Goal: Information Seeking & Learning: Learn about a topic

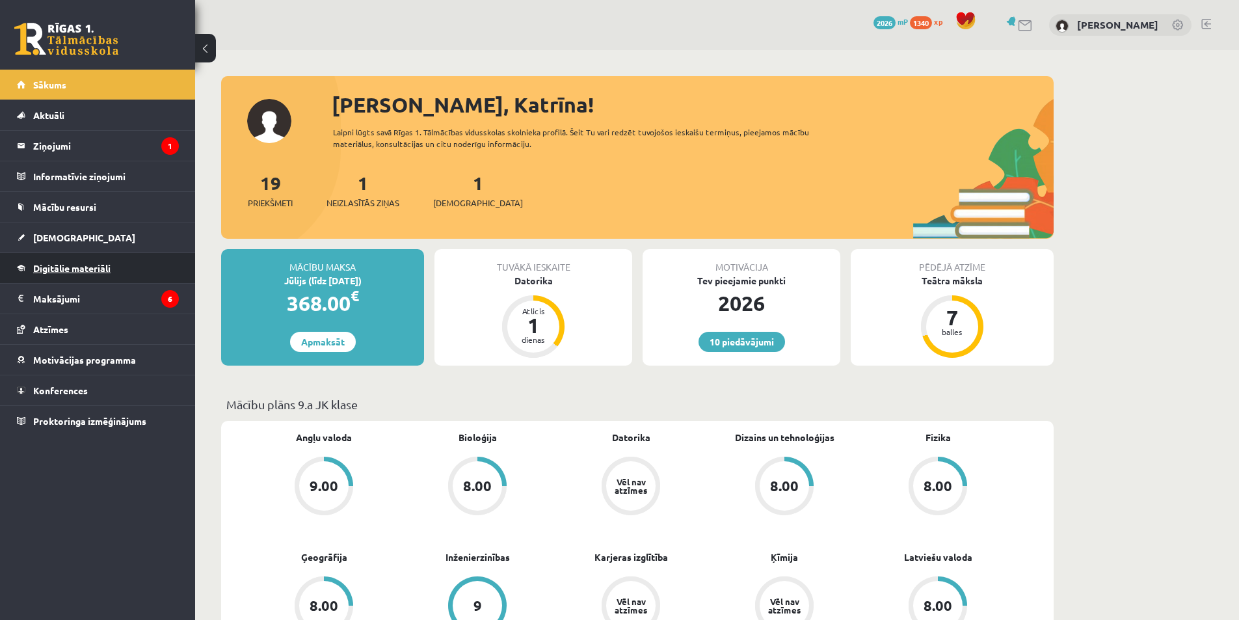
click at [85, 280] on link "Digitālie materiāli" at bounding box center [98, 268] width 162 height 30
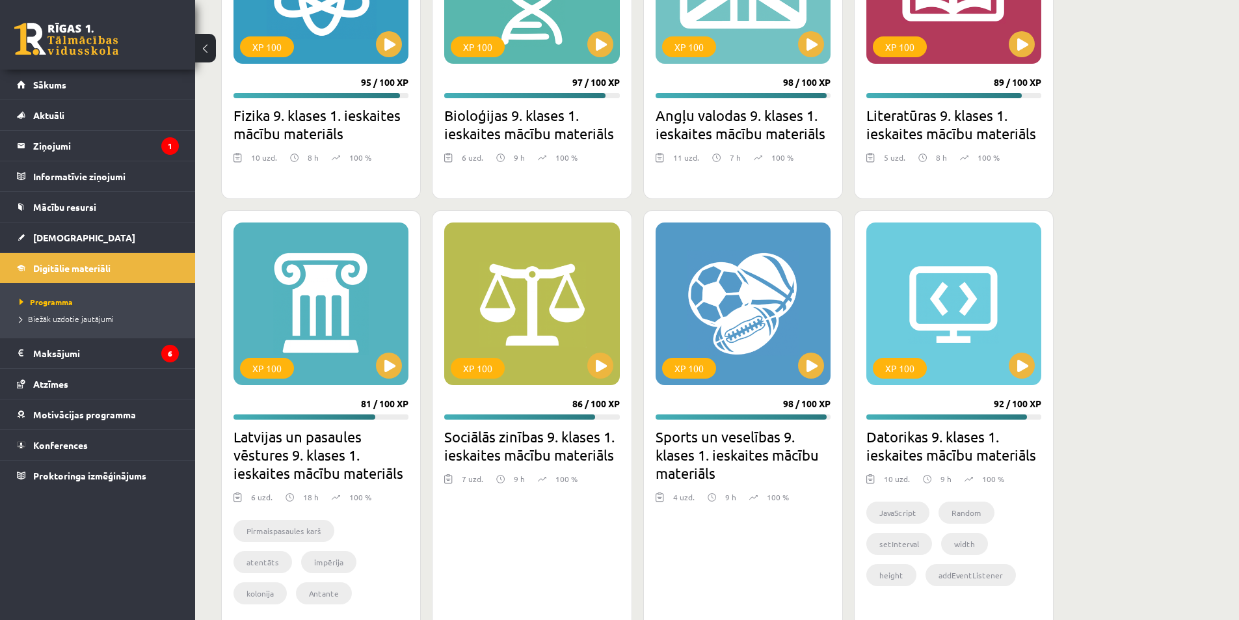
scroll to position [3122, 0]
click at [1018, 366] on button at bounding box center [1022, 365] width 26 height 26
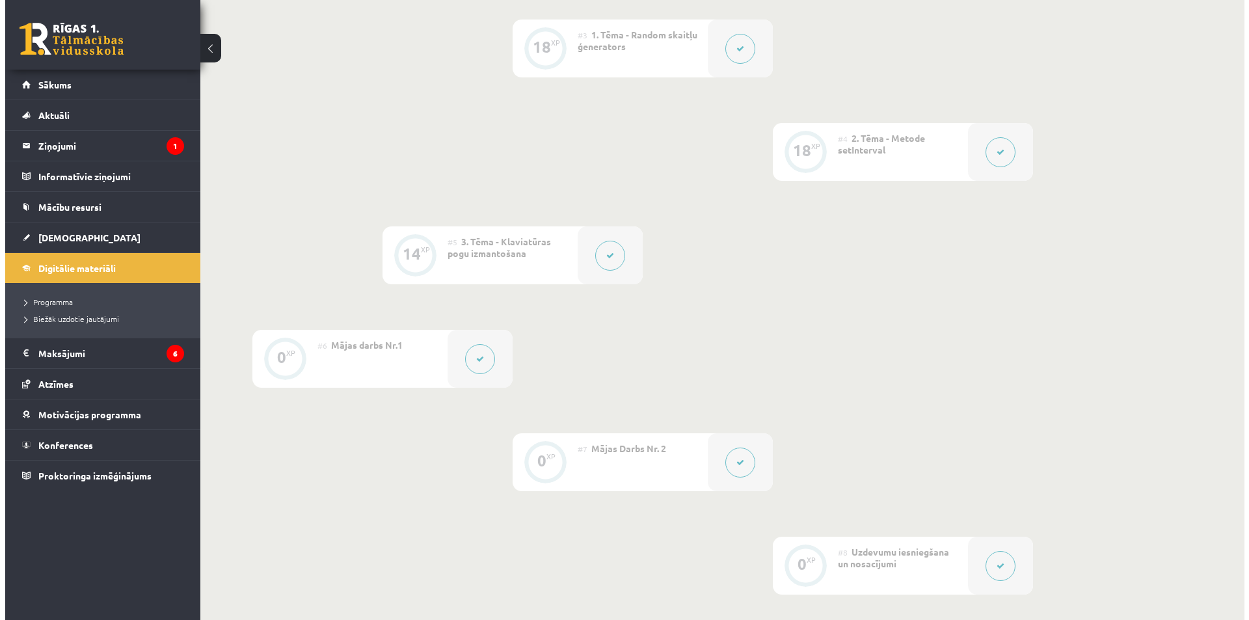
scroll to position [585, 0]
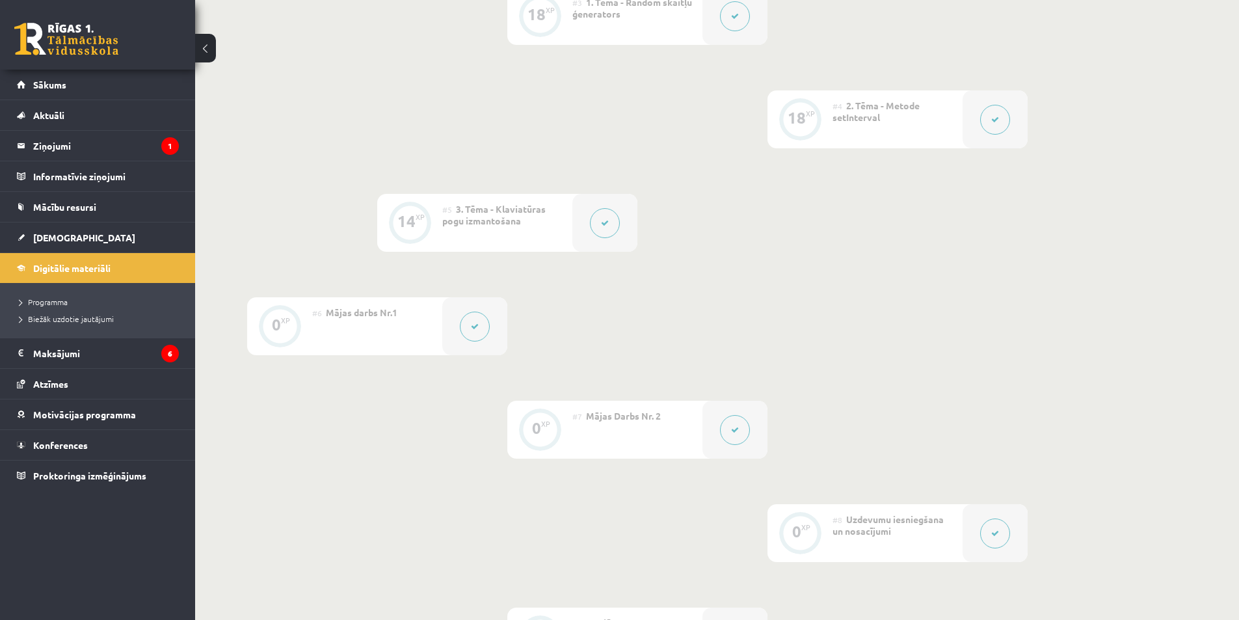
click at [470, 326] on button at bounding box center [475, 326] width 30 height 30
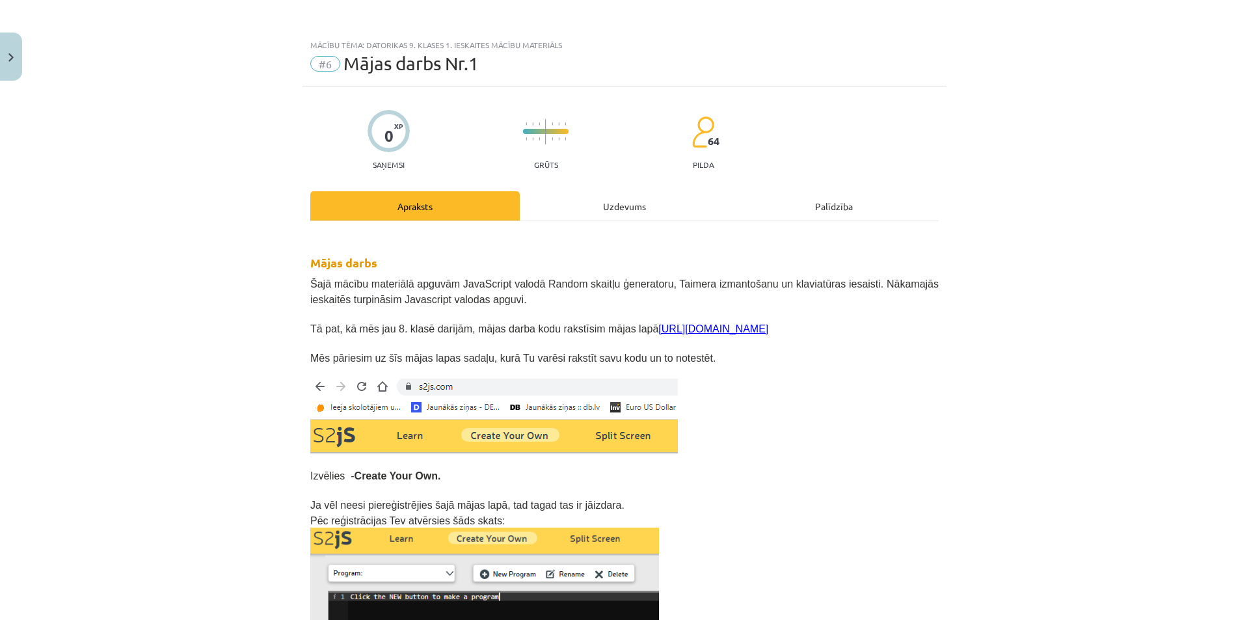
drag, startPoint x: 643, startPoint y: 215, endPoint x: 638, endPoint y: 205, distance: 11.4
click at [642, 212] on div "Uzdevums" at bounding box center [624, 205] width 209 height 29
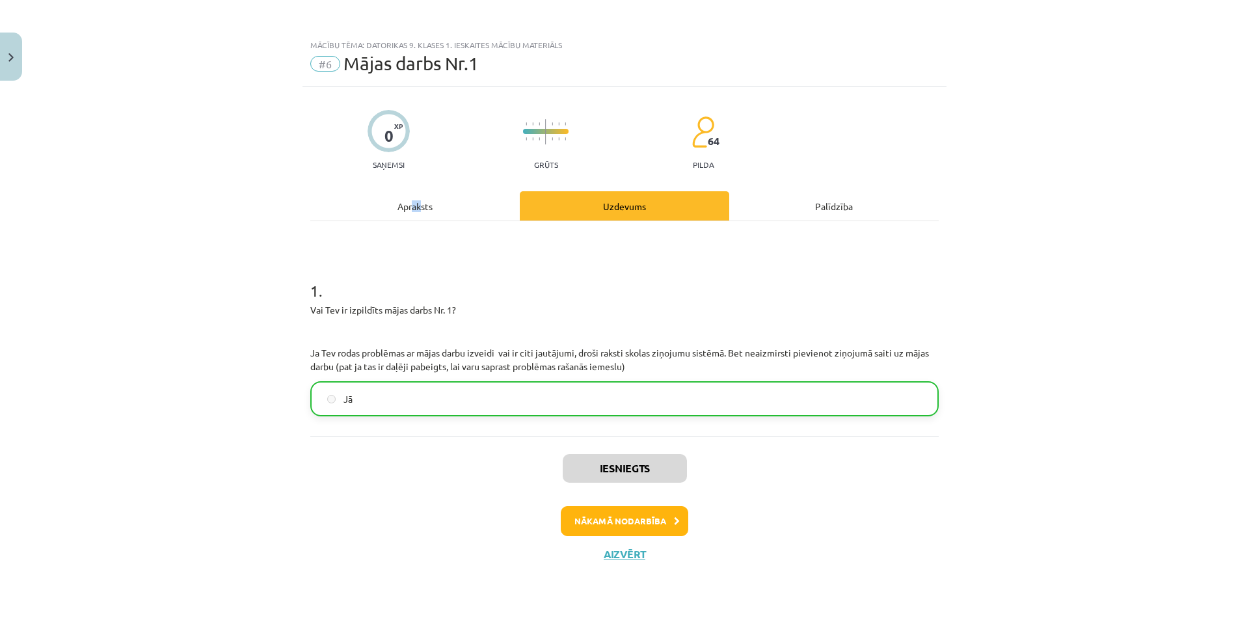
drag, startPoint x: 421, startPoint y: 175, endPoint x: 401, endPoint y: 210, distance: 40.5
click at [404, 200] on div "0 XP Saņemsi Grūts 64 pilda Apraksts Uzdevums Palīdzība 1 . Vai Tev ir izpildīt…" at bounding box center [624, 336] width 644 height 501
click at [401, 211] on div "Apraksts" at bounding box center [414, 205] width 209 height 29
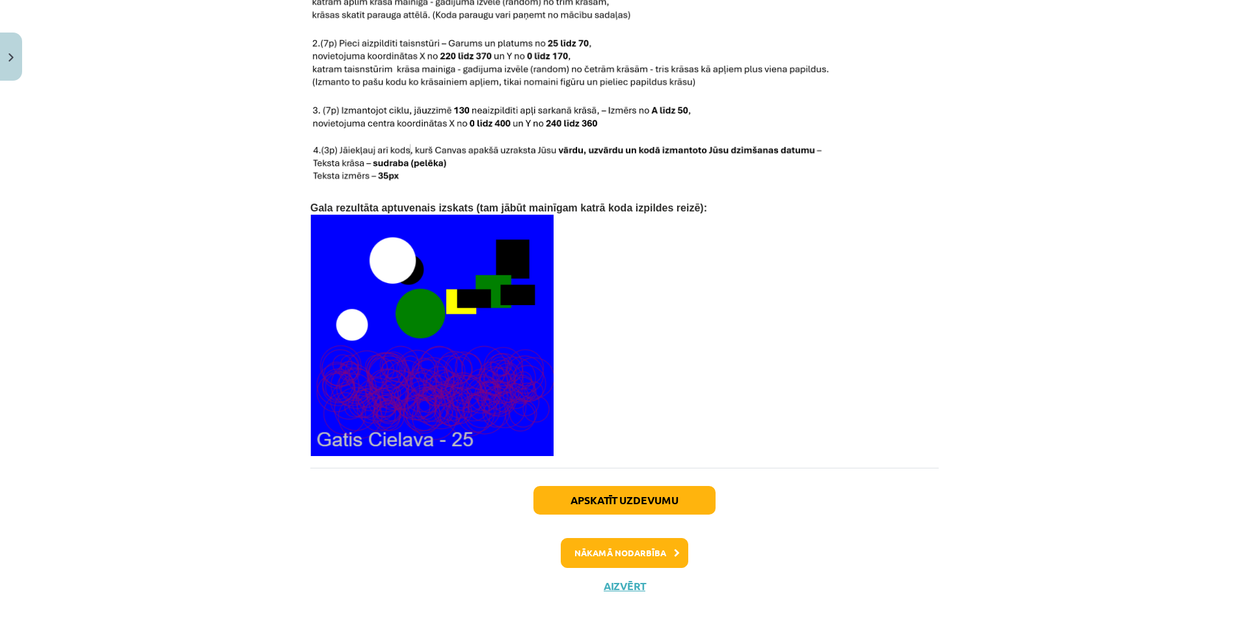
scroll to position [2669, 0]
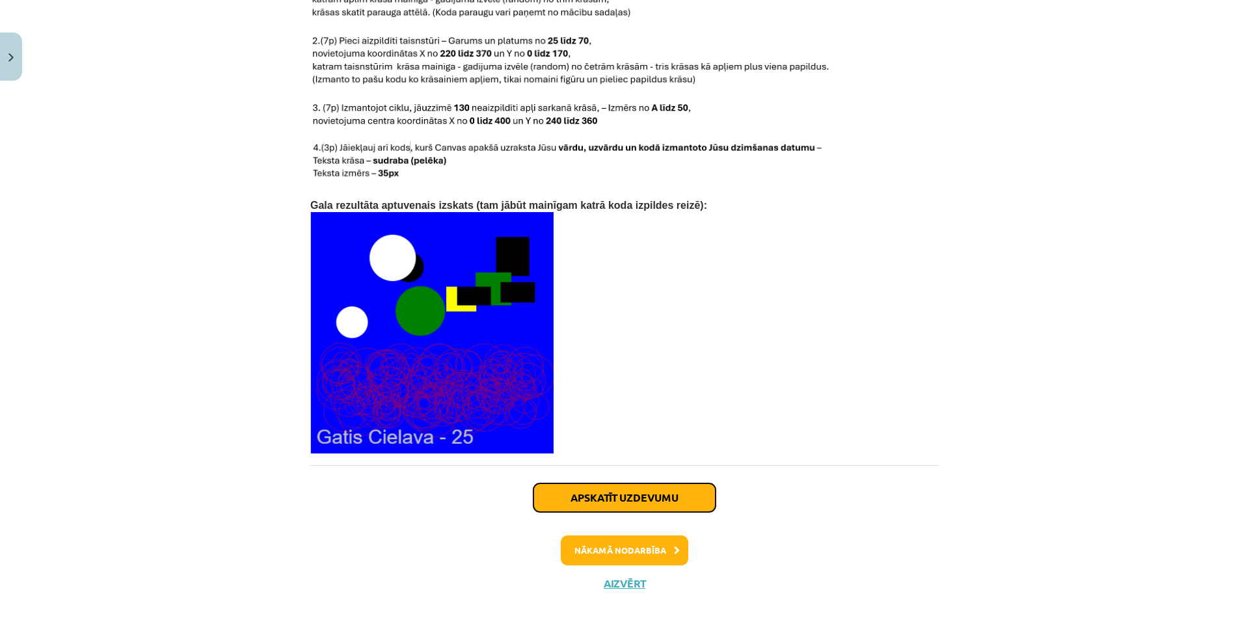
click at [624, 483] on button "Apskatīt uzdevumu" at bounding box center [624, 497] width 182 height 29
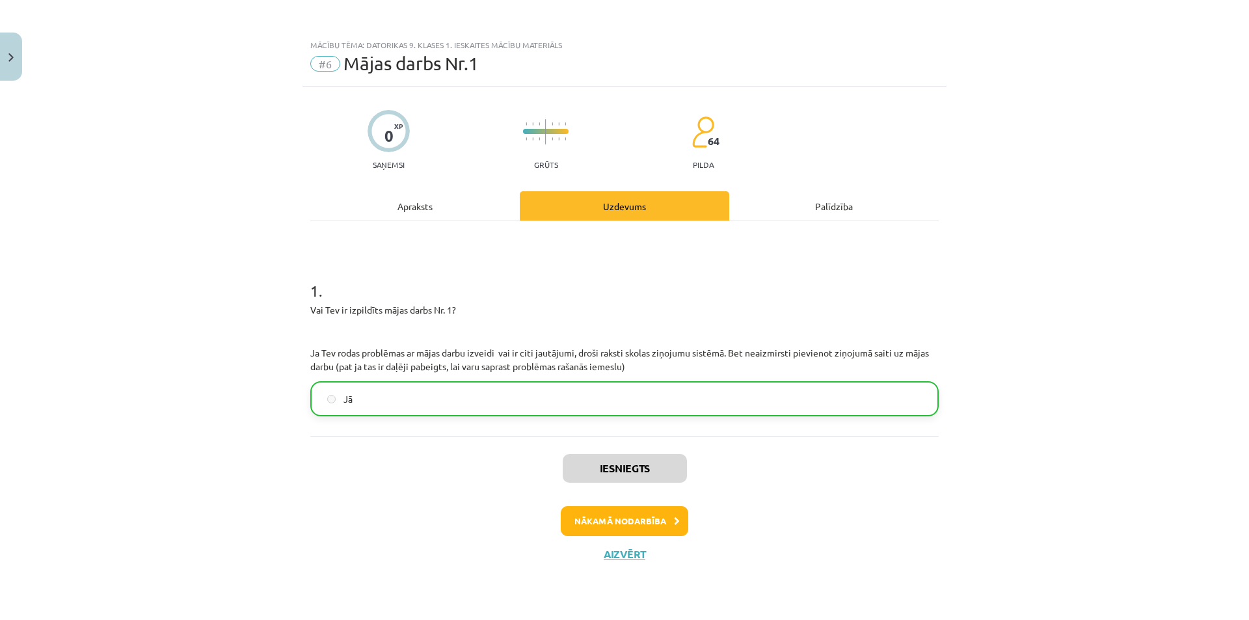
click at [613, 500] on div "Iesniegts Nākamā nodarbība Aizvērt" at bounding box center [624, 502] width 628 height 133
click at [619, 519] on button "Nākamā nodarbība" at bounding box center [624, 521] width 127 height 30
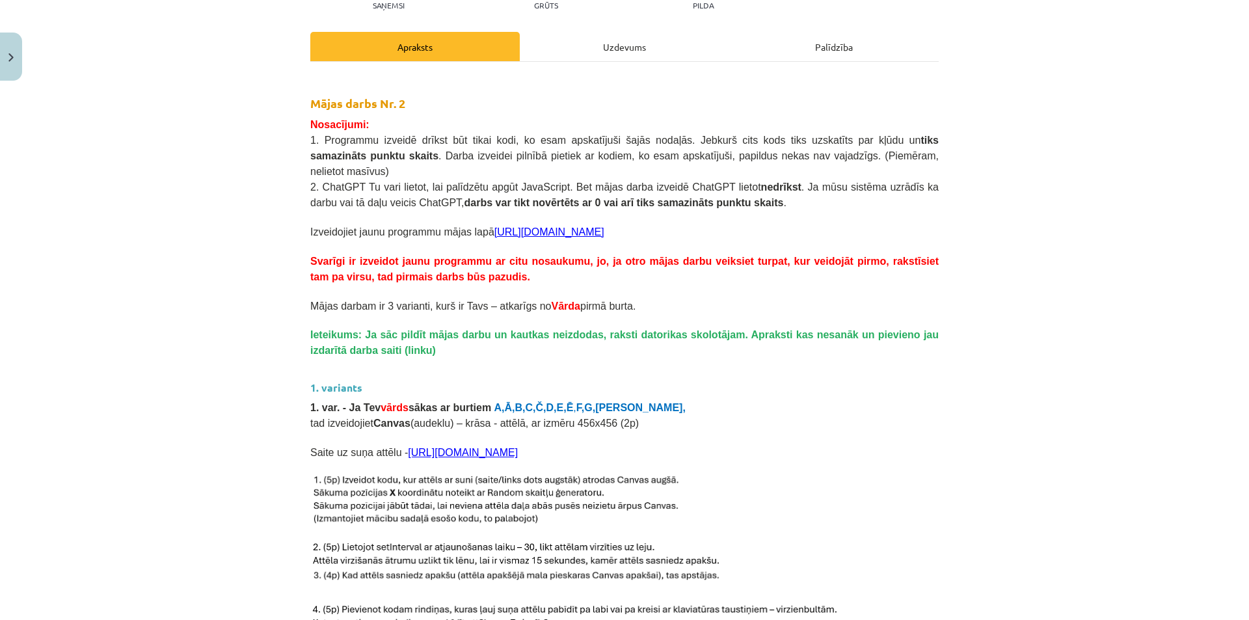
scroll to position [130, 0]
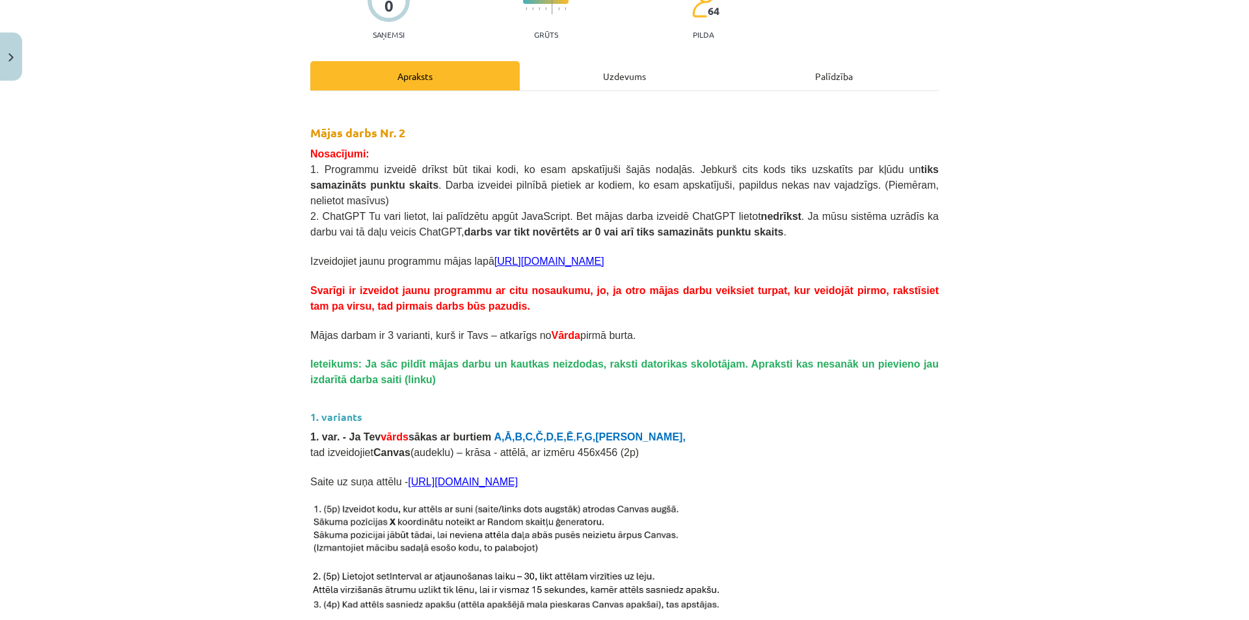
click at [444, 476] on link "[URL][DOMAIN_NAME]" at bounding box center [463, 481] width 110 height 11
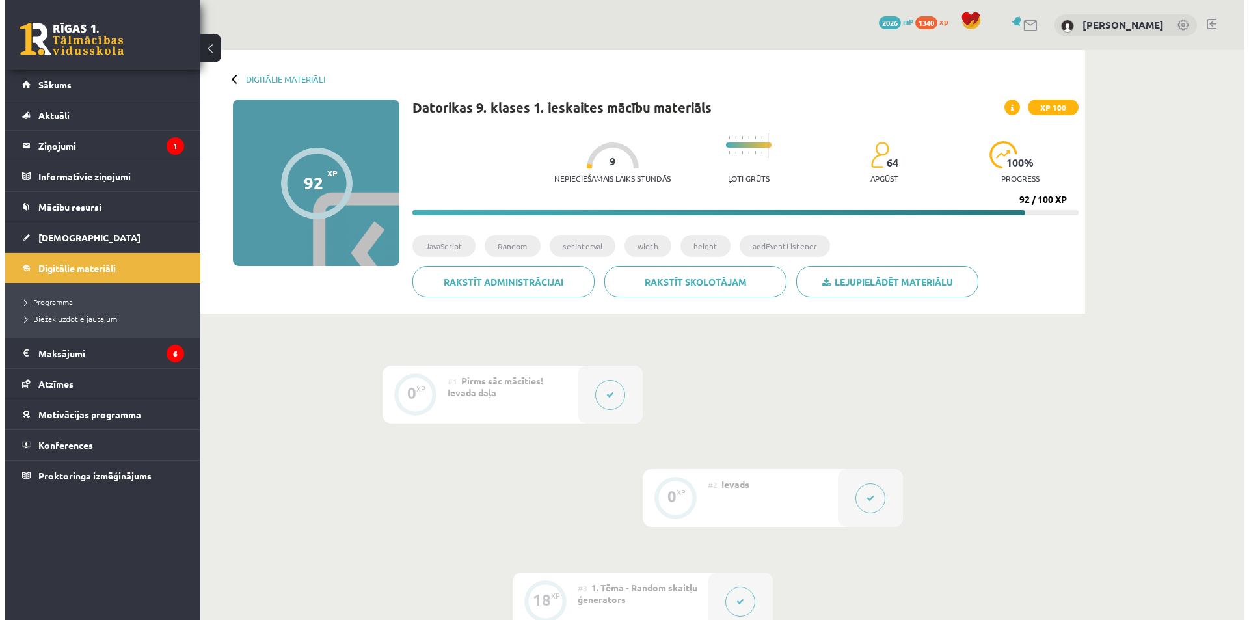
scroll to position [585, 0]
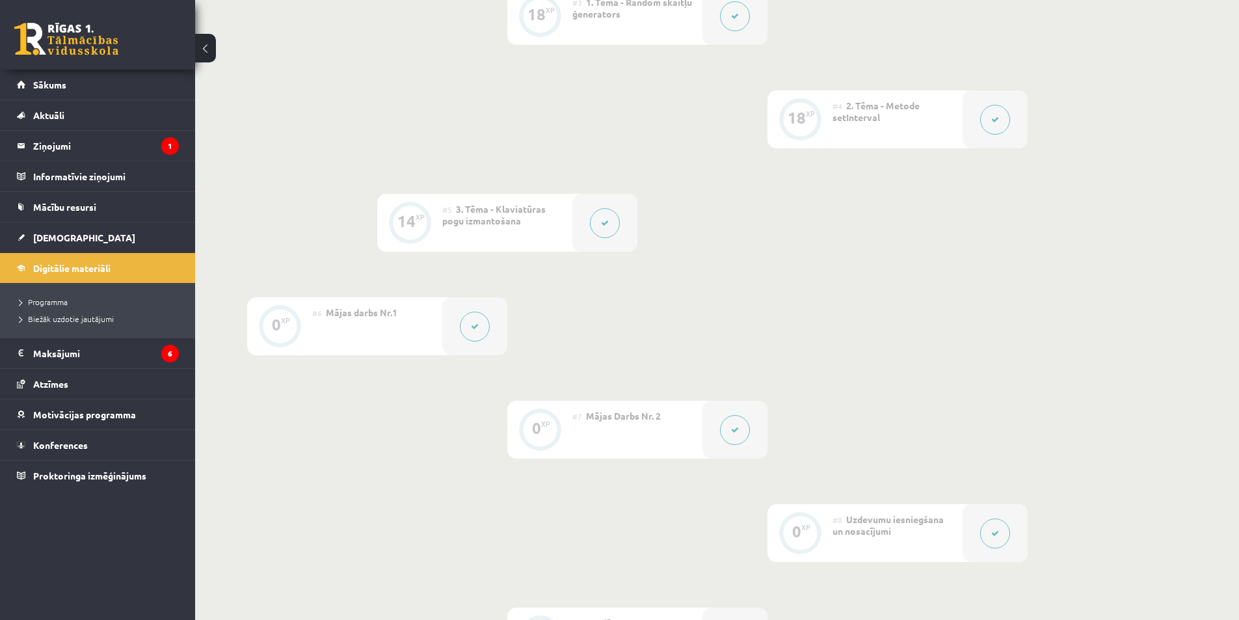
click at [698, 431] on div "#7 Mājas Darbs Nr. 2" at bounding box center [637, 430] width 130 height 58
click at [750, 422] on div at bounding box center [734, 430] width 65 height 58
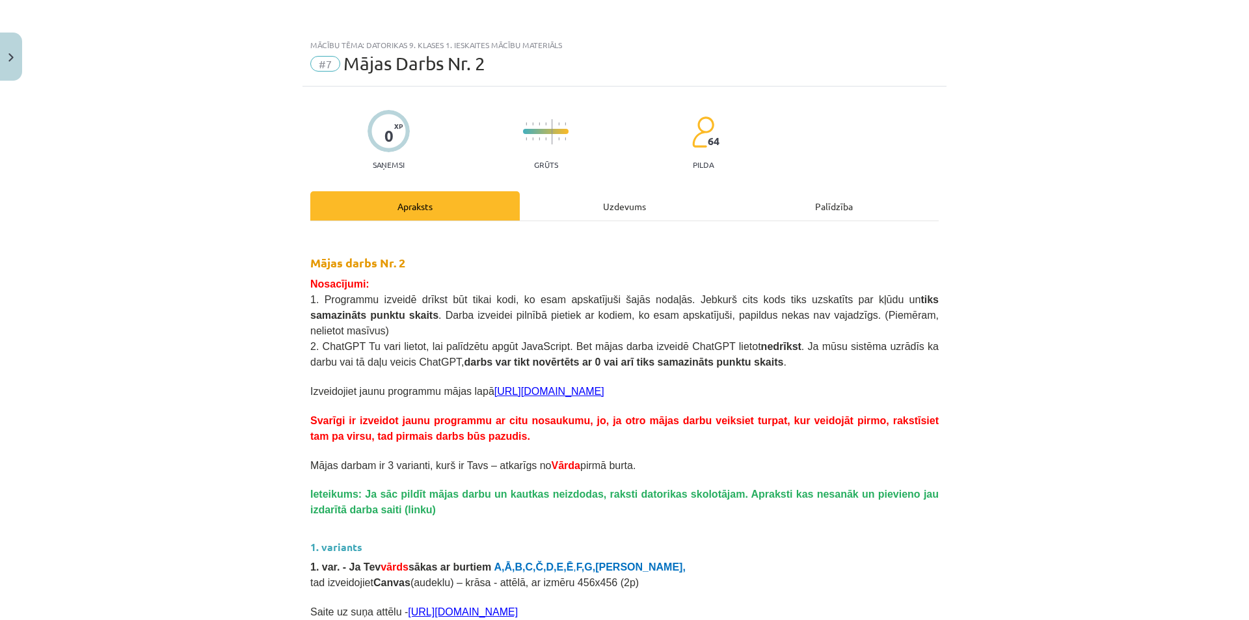
click at [657, 206] on div "Uzdevums" at bounding box center [624, 205] width 209 height 29
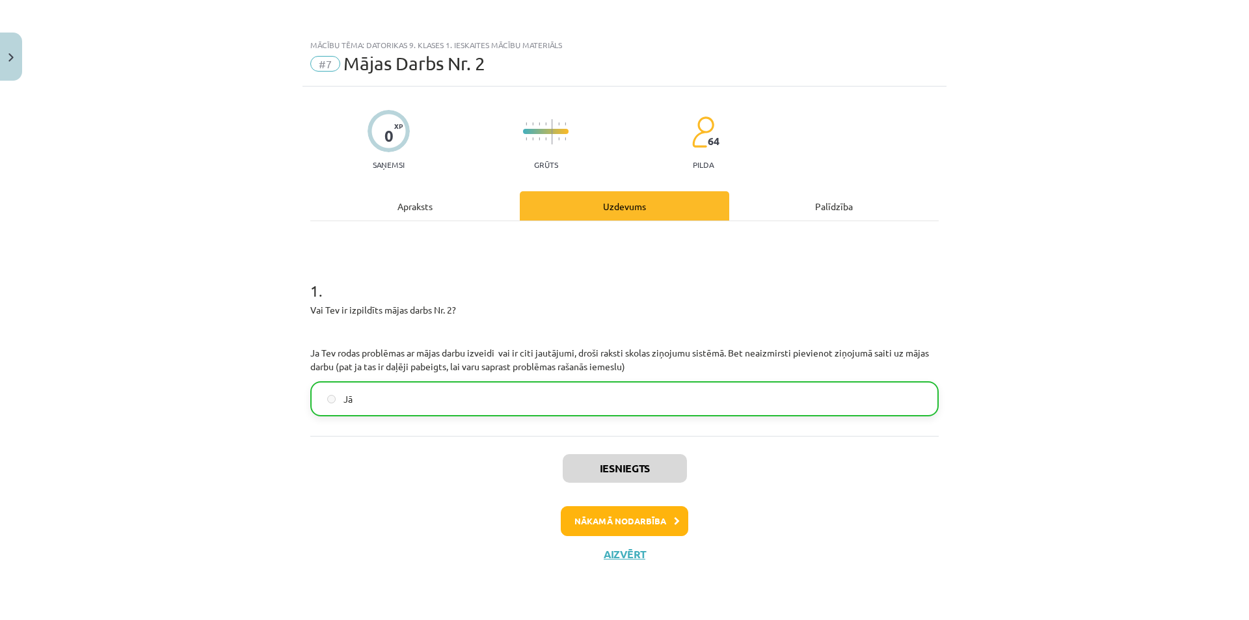
click at [409, 211] on div "Apraksts" at bounding box center [414, 205] width 209 height 29
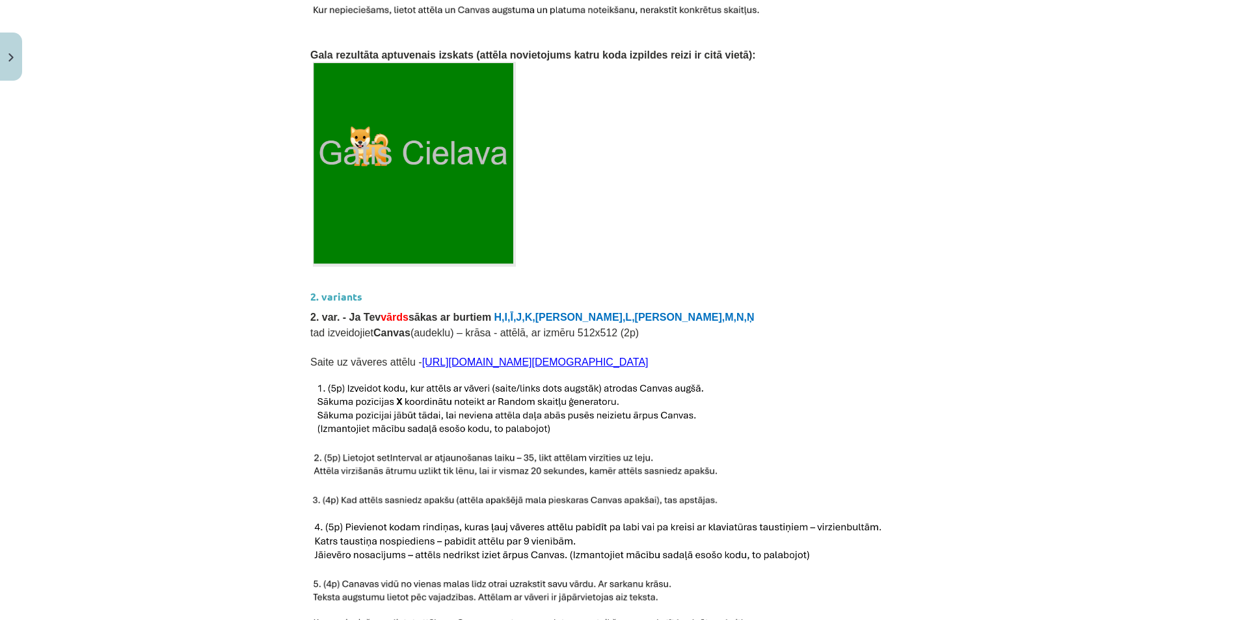
scroll to position [838, 0]
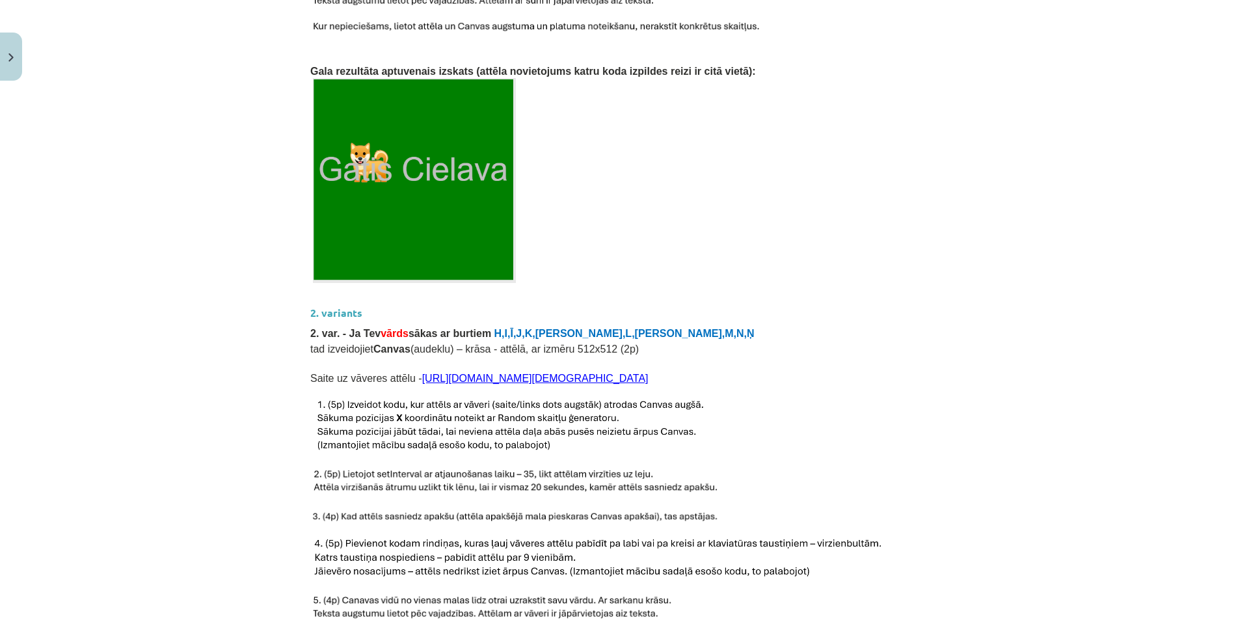
drag, startPoint x: 755, startPoint y: 360, endPoint x: 408, endPoint y: 354, distance: 347.3
click at [408, 369] on p "Saite uz vāveres attēlu - https://icons.iconarchive.com/icons/majdi-khawaja/ice…" at bounding box center [624, 377] width 628 height 16
copy link "[URL][DOMAIN_NAME][DEMOGRAPHIC_DATA]"
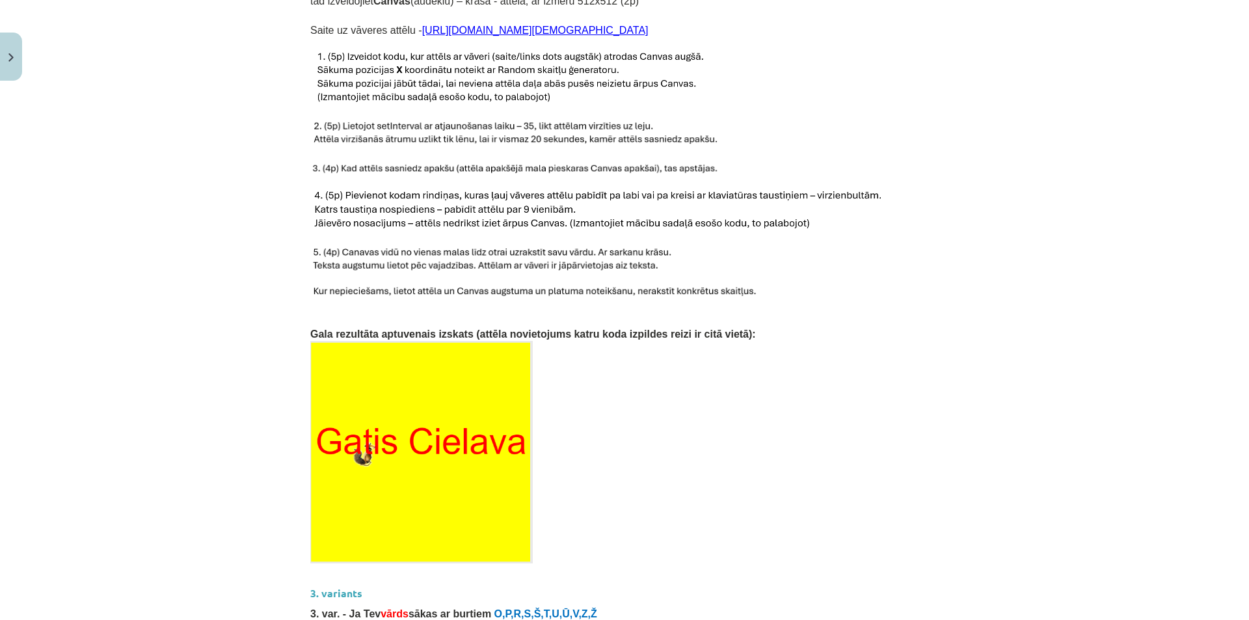
scroll to position [1163, 0]
